Goal: Transaction & Acquisition: Purchase product/service

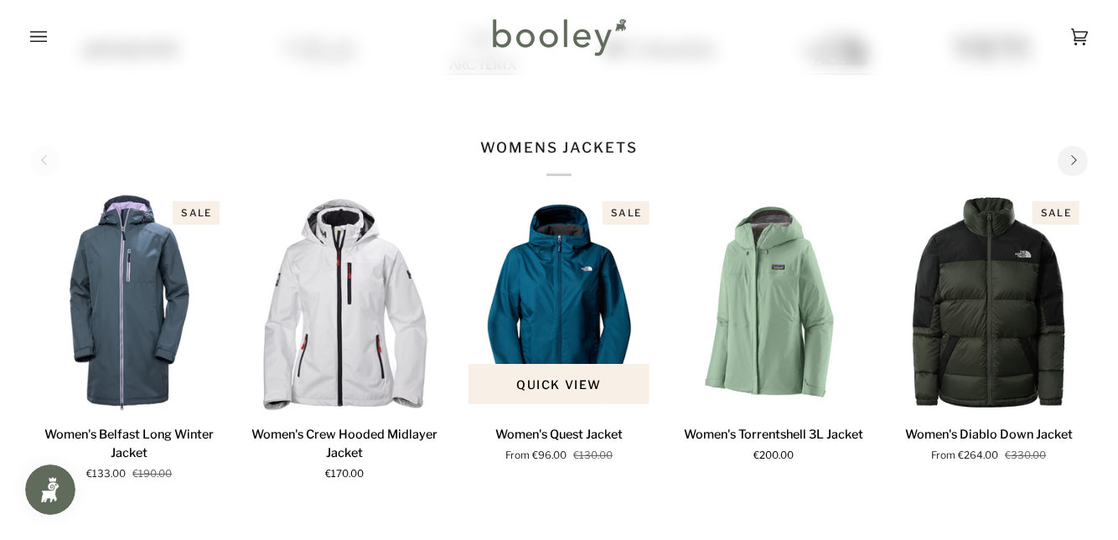
click at [583, 328] on img "Women's Quest Jacket" at bounding box center [559, 303] width 198 height 220
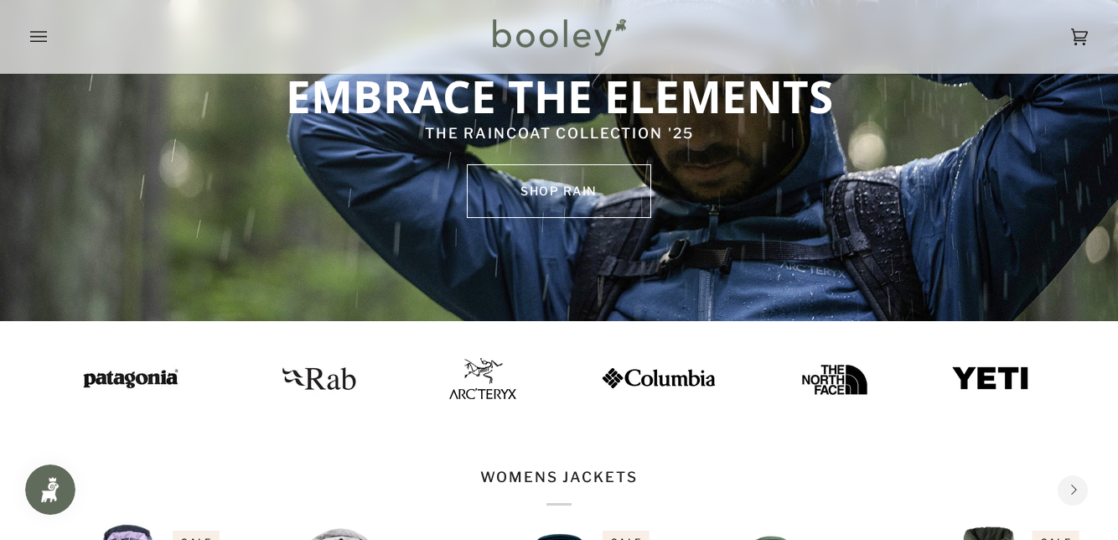
scroll to position [132, 0]
click at [607, 478] on p "WOMENS JACKETS" at bounding box center [558, 486] width 157 height 39
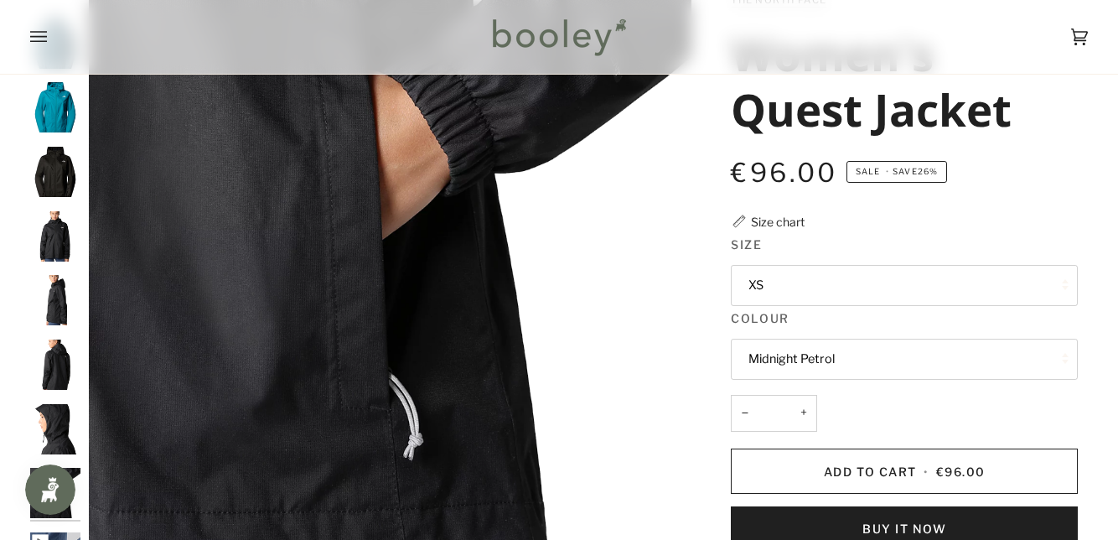
click at [757, 242] on span "Size" at bounding box center [746, 244] width 31 height 18
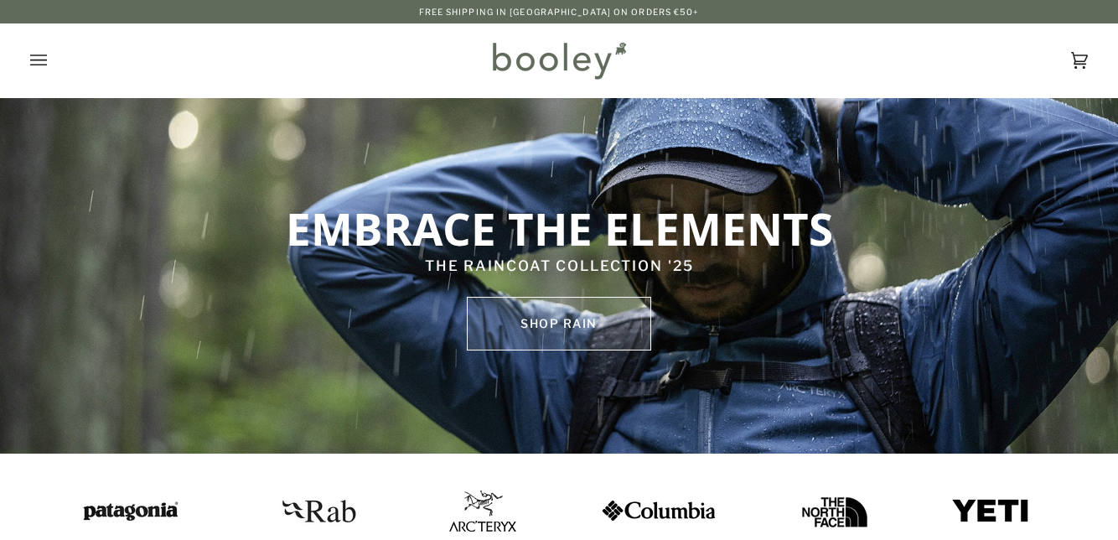
click at [605, 342] on link "SHOP rain" at bounding box center [559, 324] width 184 height 54
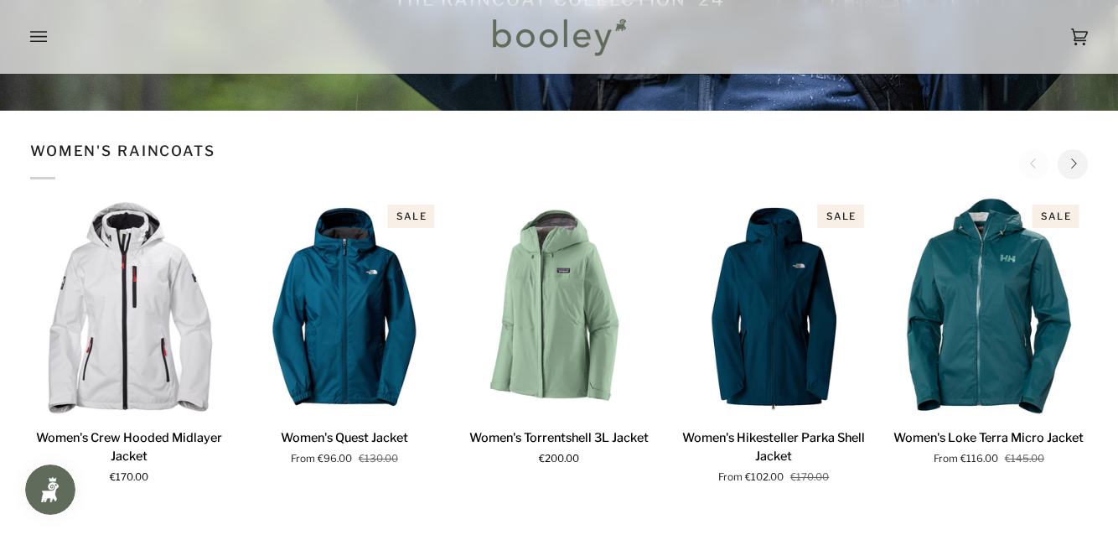
scroll to position [340, 0]
